Goal: Check status

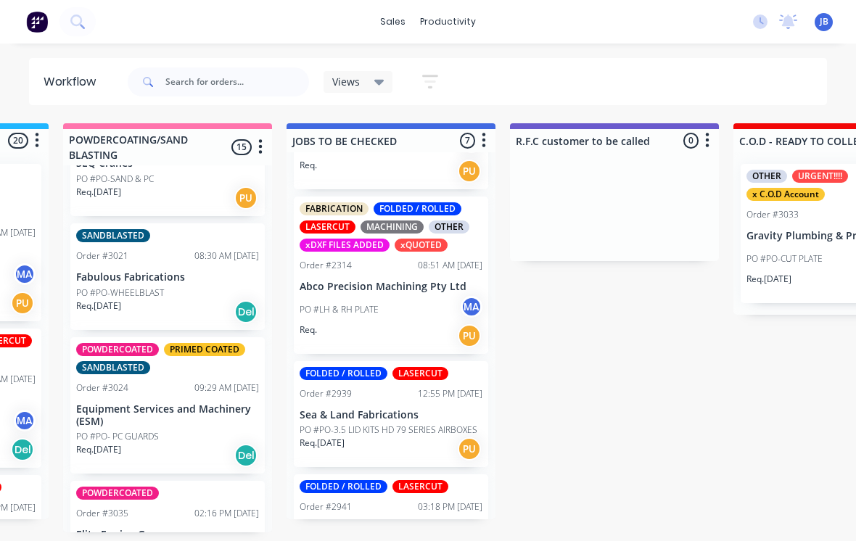
scroll to position [1569, 0]
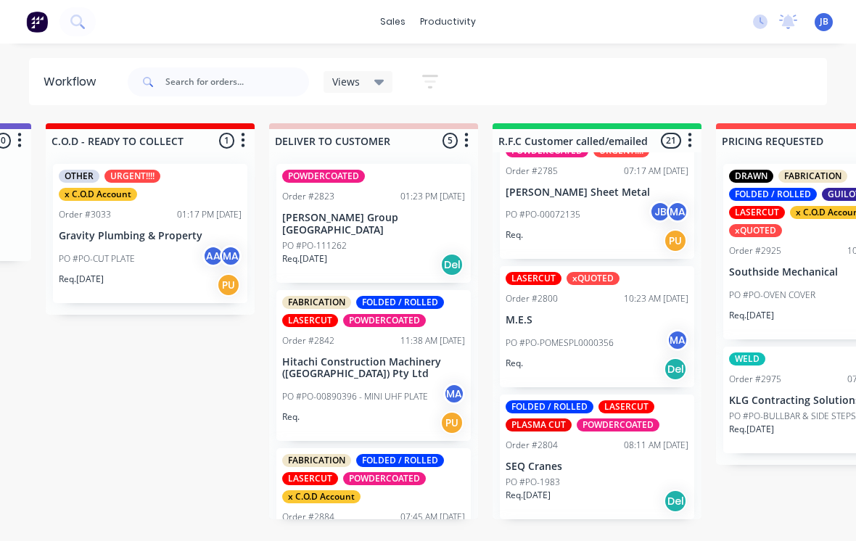
scroll to position [882, 0]
click at [613, 202] on div "PO #PO-00072135 JB MA" at bounding box center [596, 216] width 183 height 28
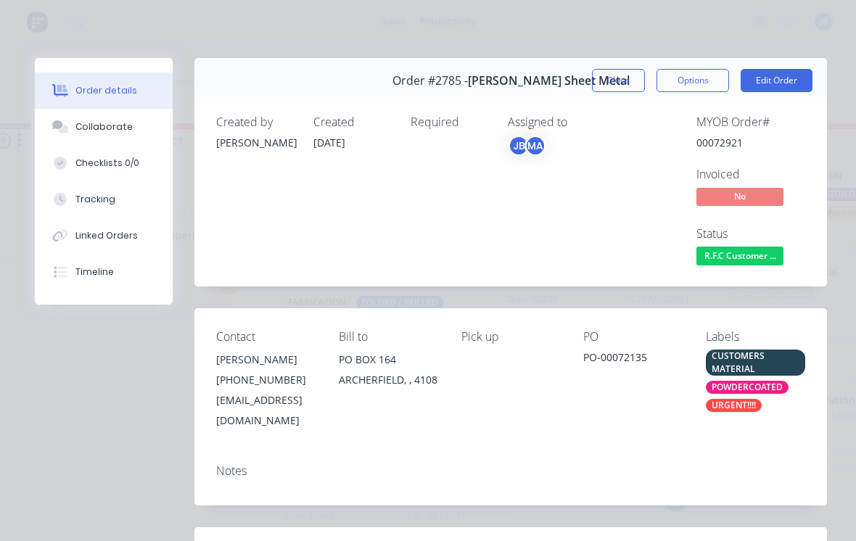
scroll to position [0, 0]
click at [125, 204] on button "Tracking" at bounding box center [104, 199] width 138 height 36
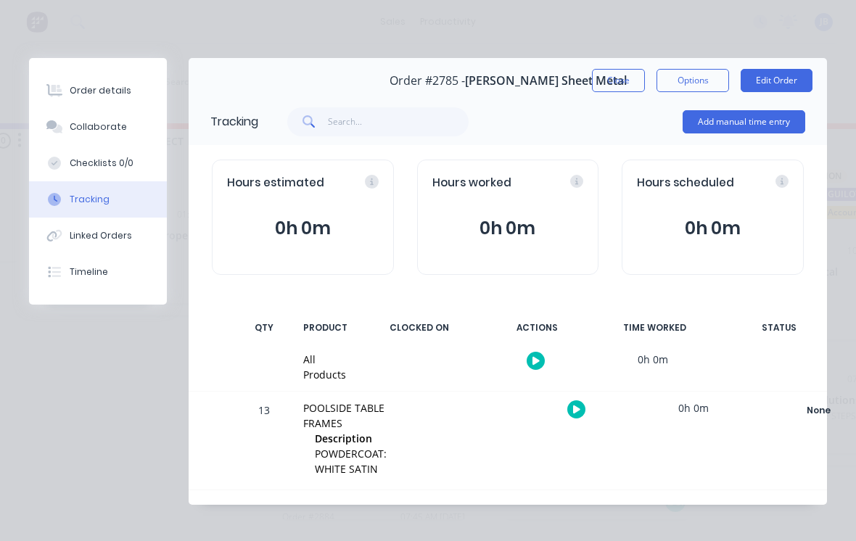
click at [624, 75] on button "Close" at bounding box center [618, 80] width 53 height 23
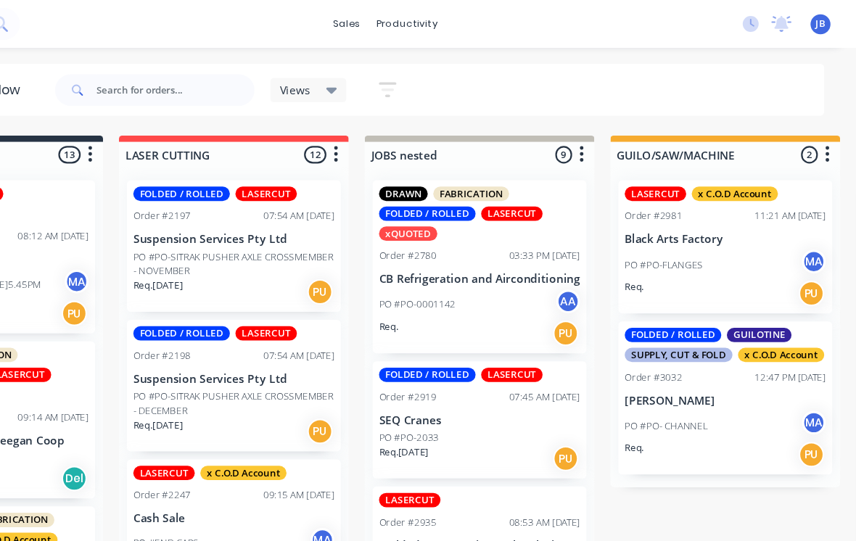
scroll to position [0, 68]
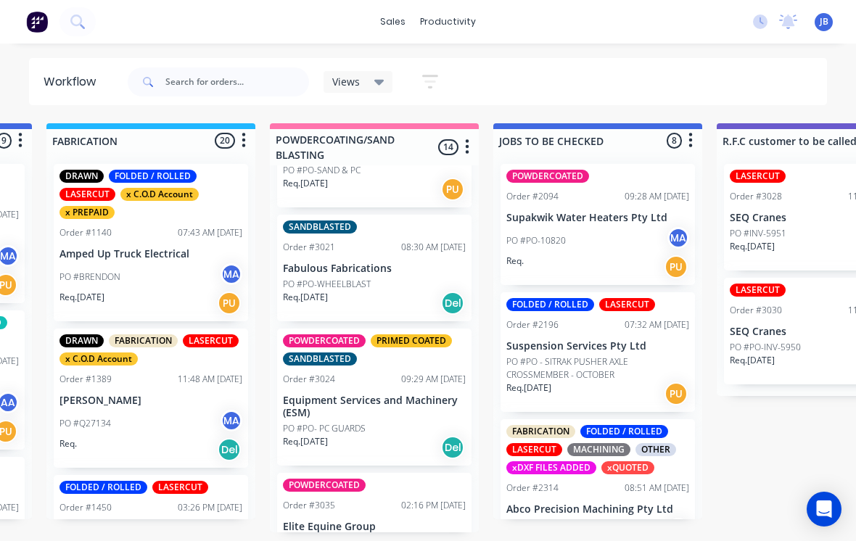
scroll to position [1422, 0]
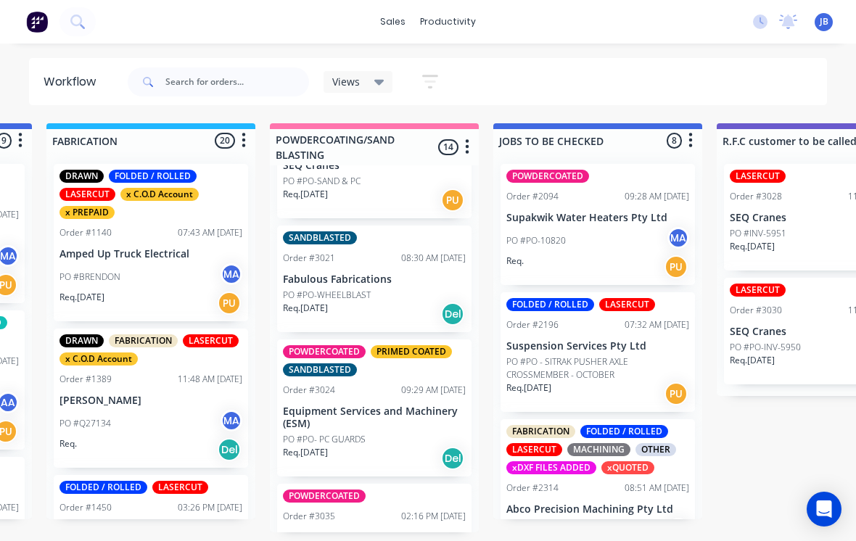
click at [377, 289] on div "PO #PO-WHEELBLAST" at bounding box center [374, 295] width 183 height 13
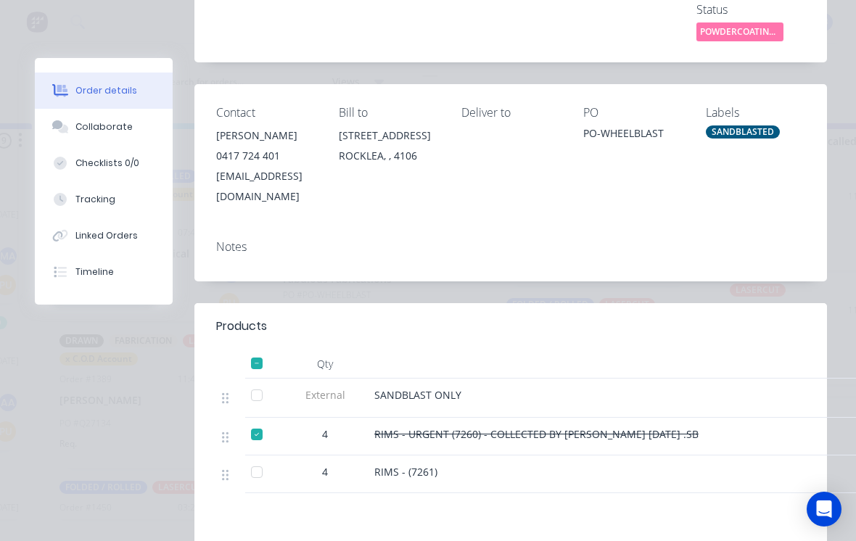
scroll to position [228, 0]
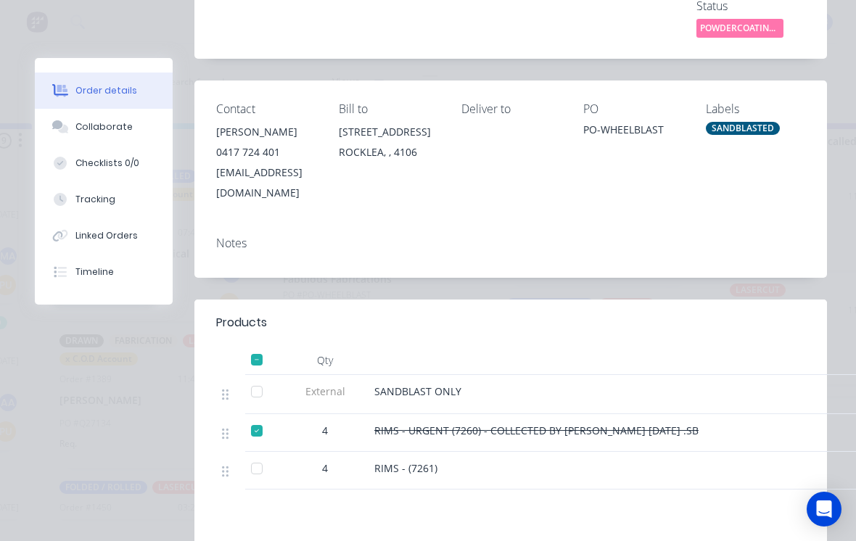
click at [86, 125] on div "Collaborate" at bounding box center [103, 126] width 57 height 13
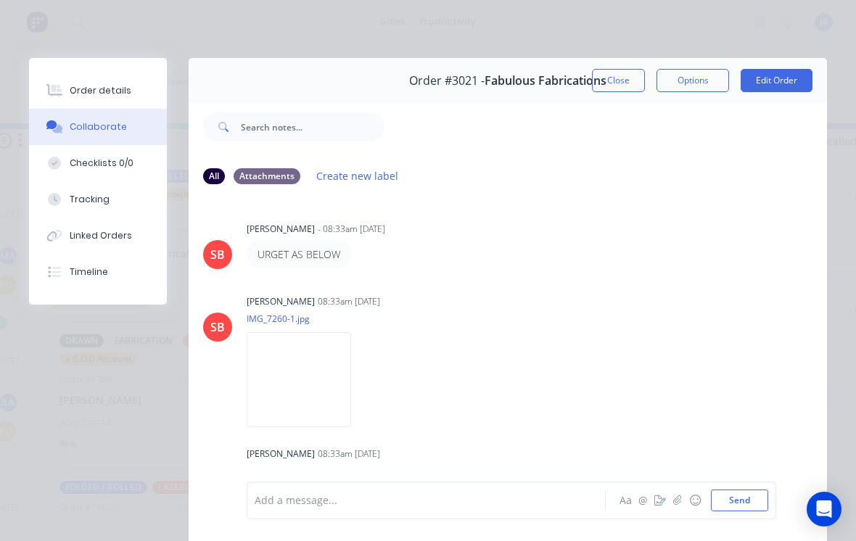
scroll to position [-2, 0]
click at [83, 103] on button "Order details" at bounding box center [98, 91] width 138 height 36
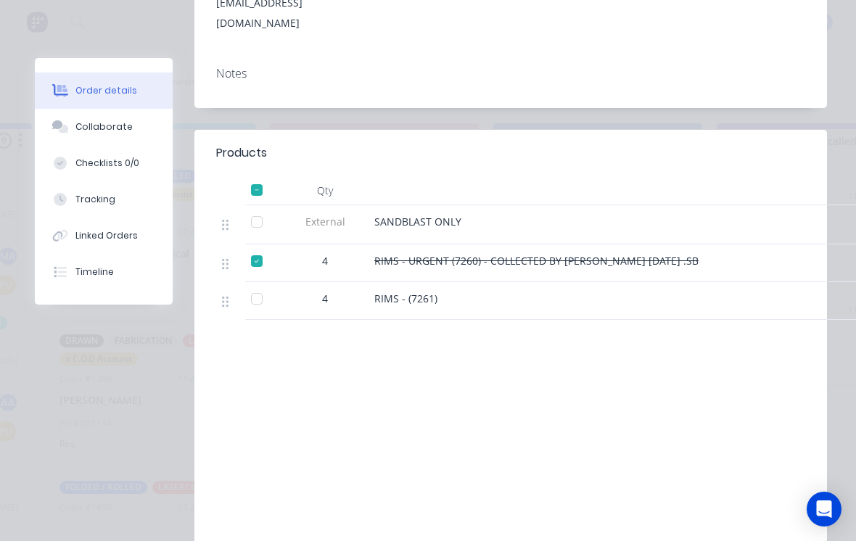
scroll to position [406, 0]
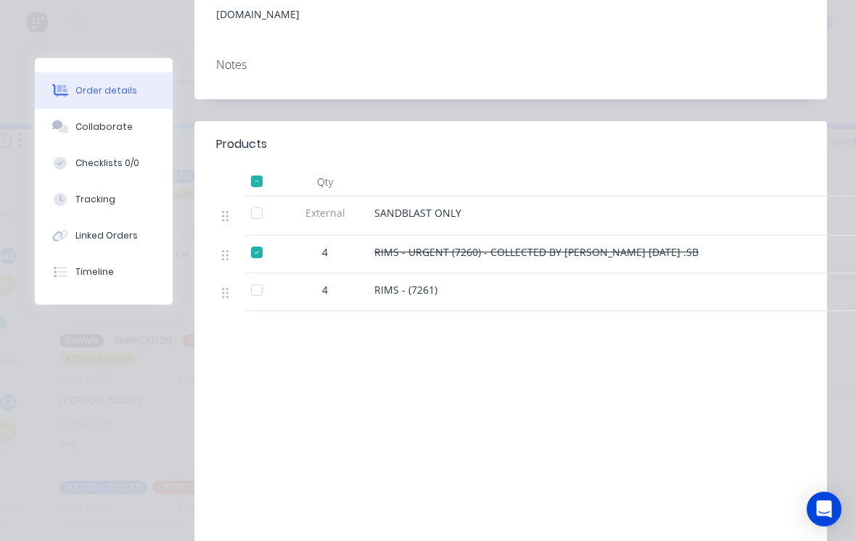
click at [262, 276] on div at bounding box center [256, 290] width 29 height 29
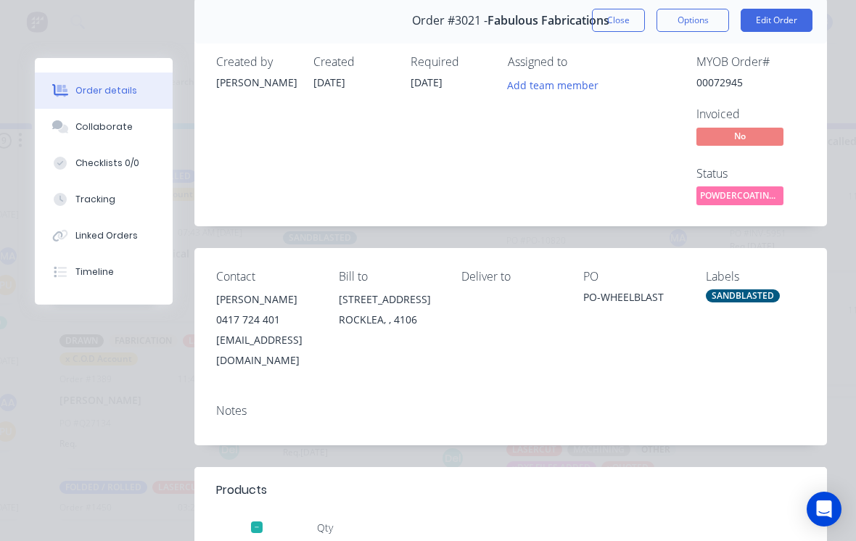
scroll to position [51, 0]
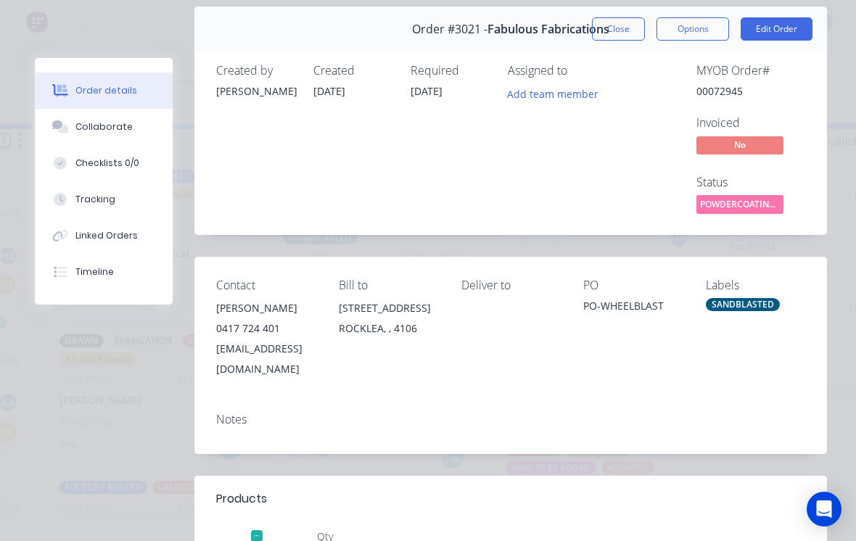
click at [619, 30] on button "Close" at bounding box center [618, 28] width 53 height 23
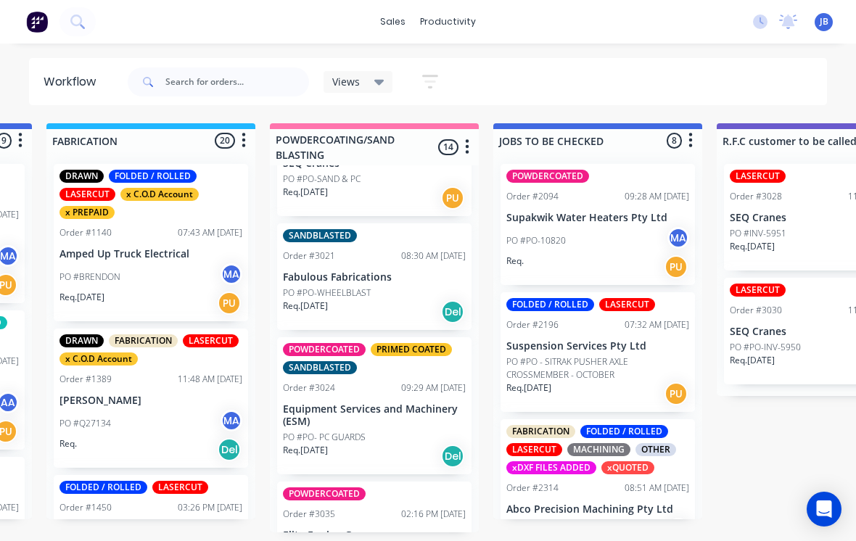
scroll to position [1423, 0]
click at [396, 404] on p "Equipment Services and Machinery (ESM)" at bounding box center [374, 416] width 183 height 25
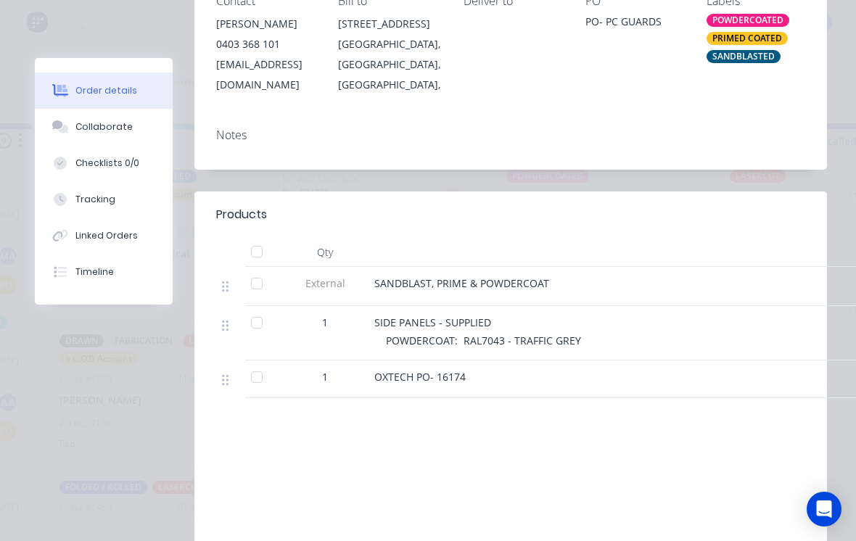
scroll to position [334, 0]
click at [104, 124] on div "Collaborate" at bounding box center [103, 126] width 57 height 13
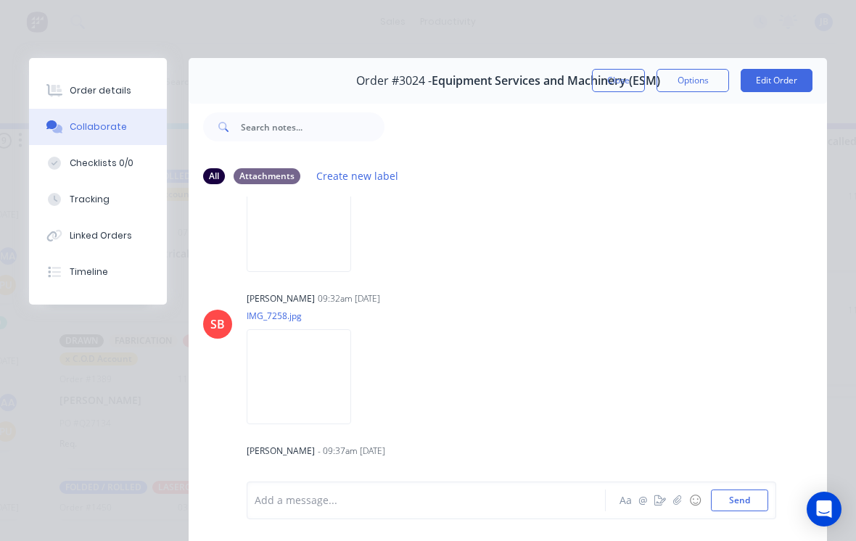
scroll to position [82, 0]
click at [78, 86] on div "Order details" at bounding box center [101, 90] width 62 height 13
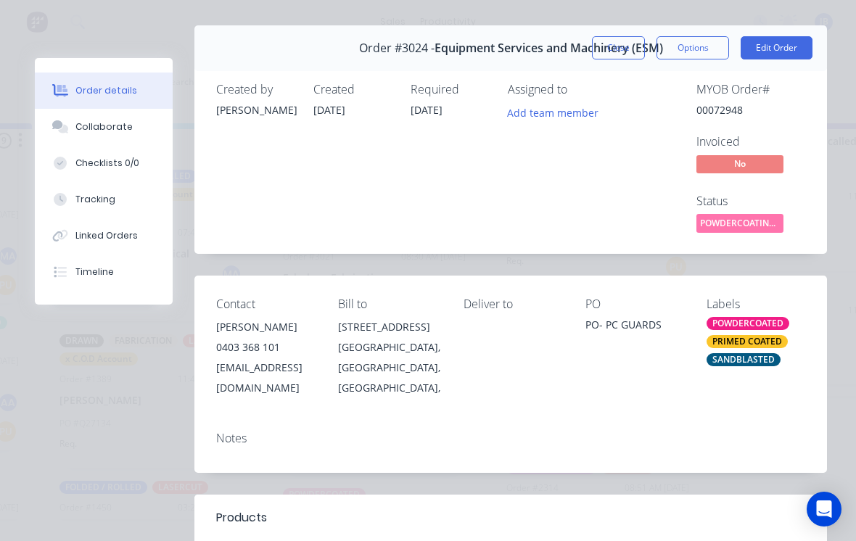
scroll to position [27, 0]
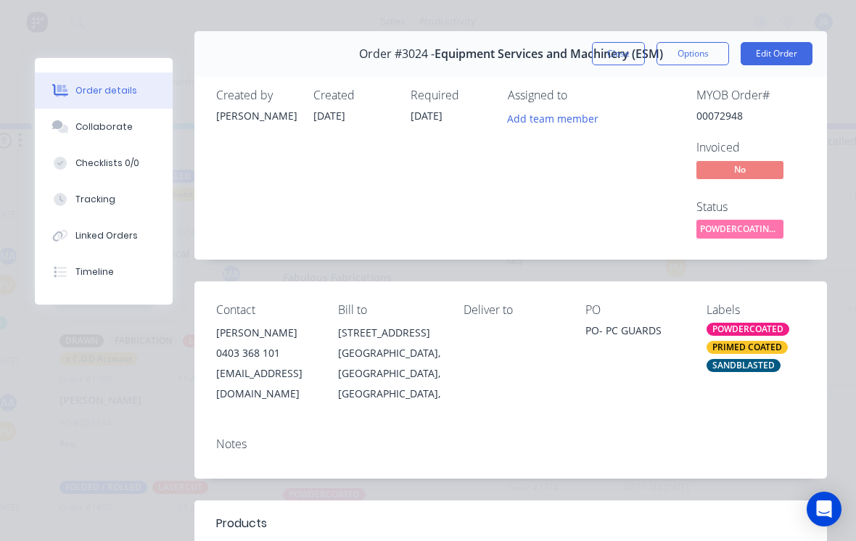
click at [616, 50] on button "Close" at bounding box center [618, 53] width 53 height 23
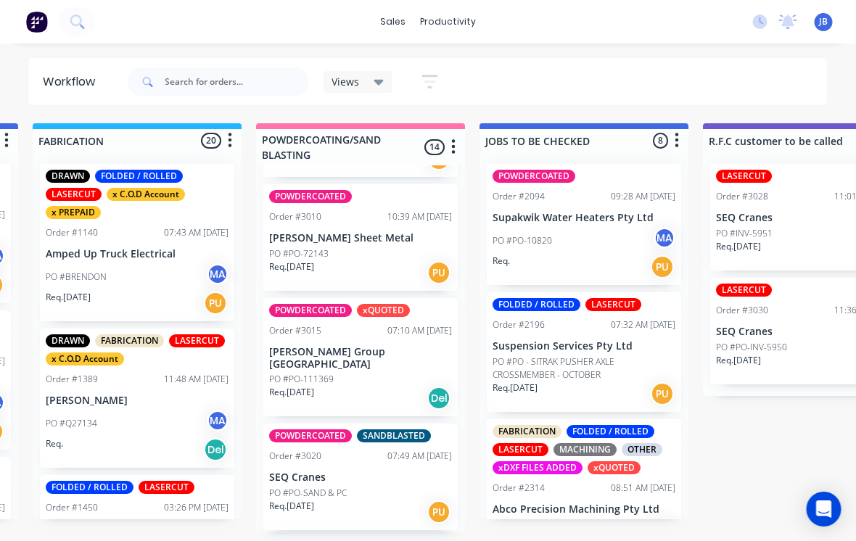
scroll to position [1108, 0]
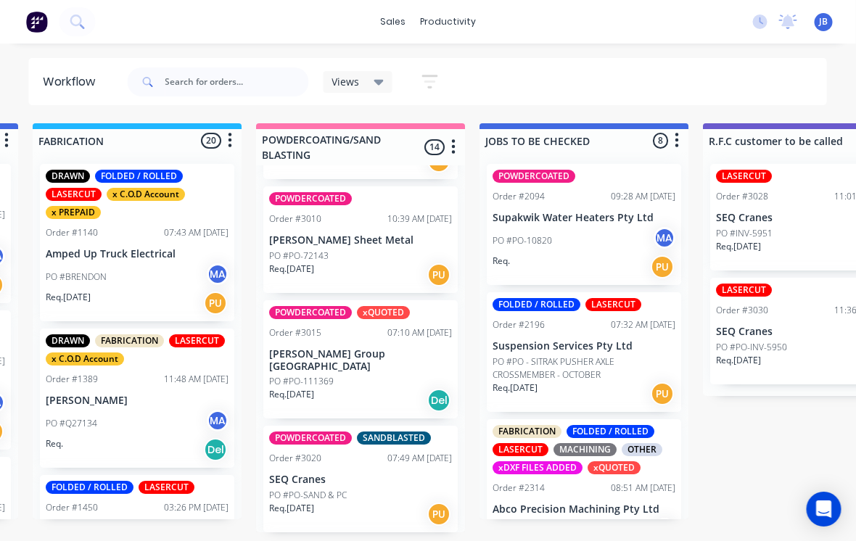
click at [413, 452] on div "07:49 AM [DATE]" at bounding box center [420, 458] width 65 height 13
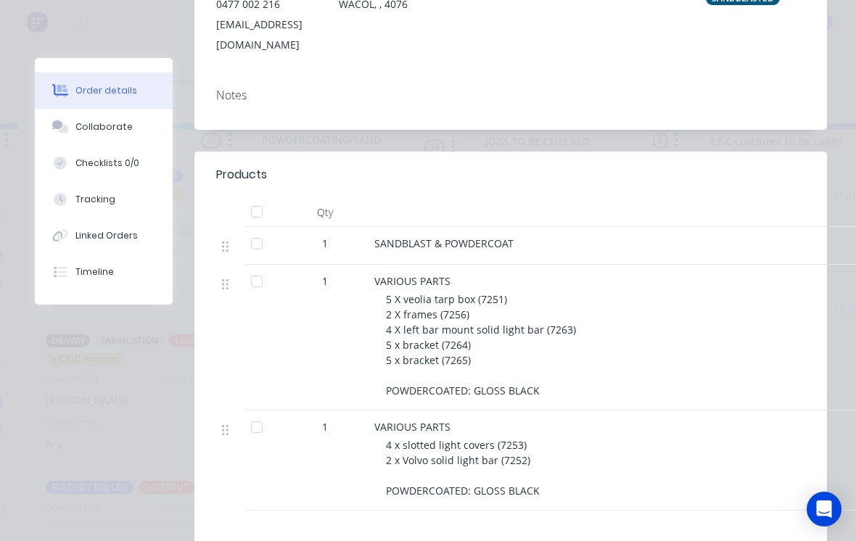
scroll to position [264, 0]
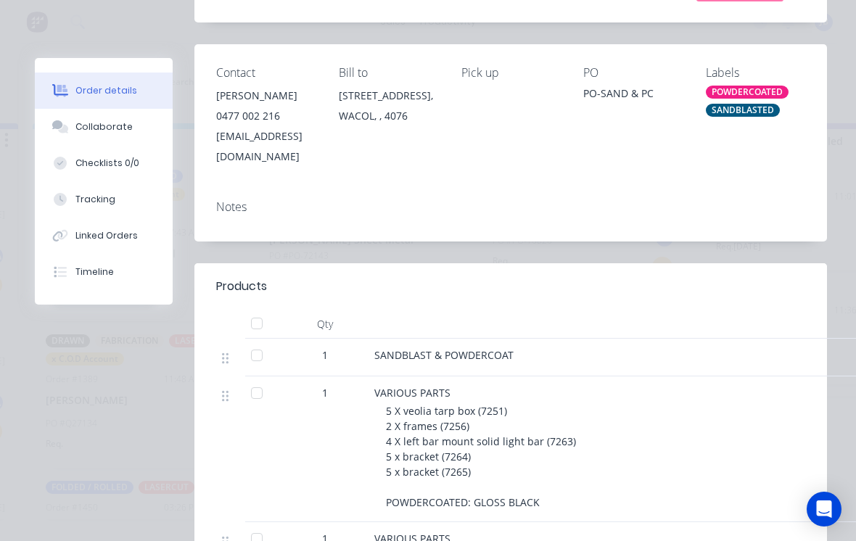
click at [71, 115] on button "Collaborate" at bounding box center [104, 127] width 138 height 36
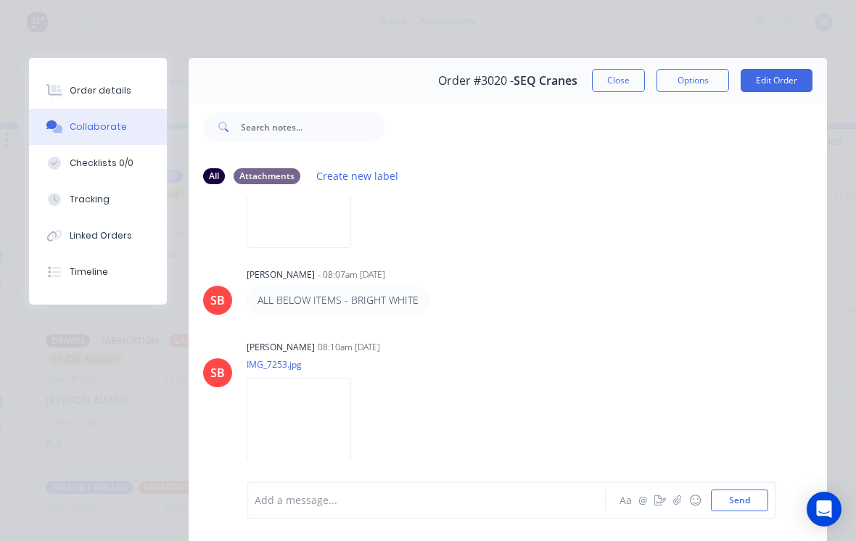
scroll to position [735, 0]
click at [624, 85] on button "Close" at bounding box center [618, 80] width 53 height 23
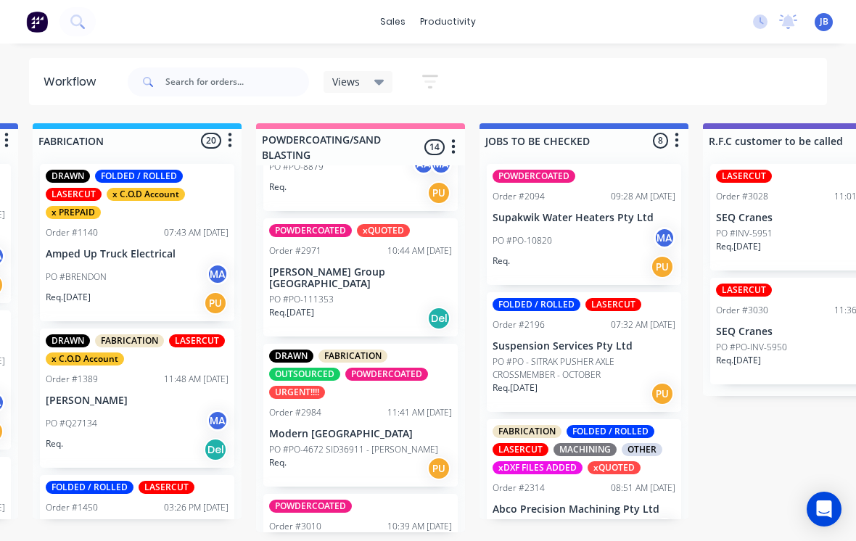
scroll to position [793, 0]
